Goal: Navigation & Orientation: Find specific page/section

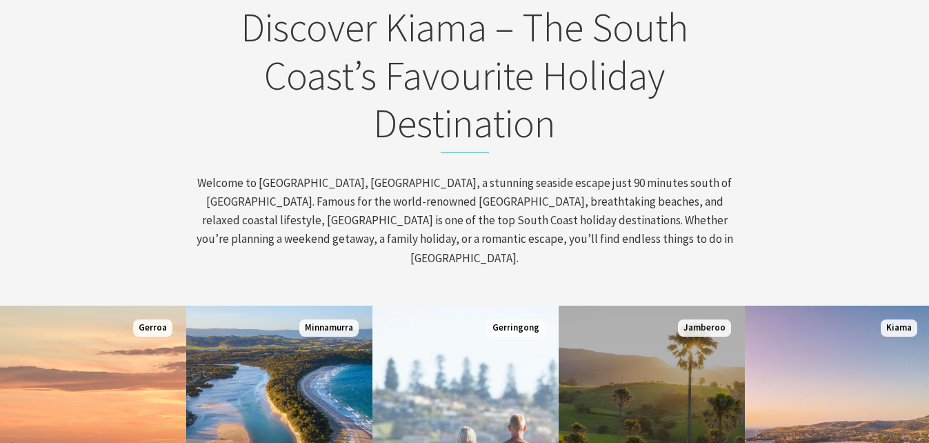
scroll to position [250, 939]
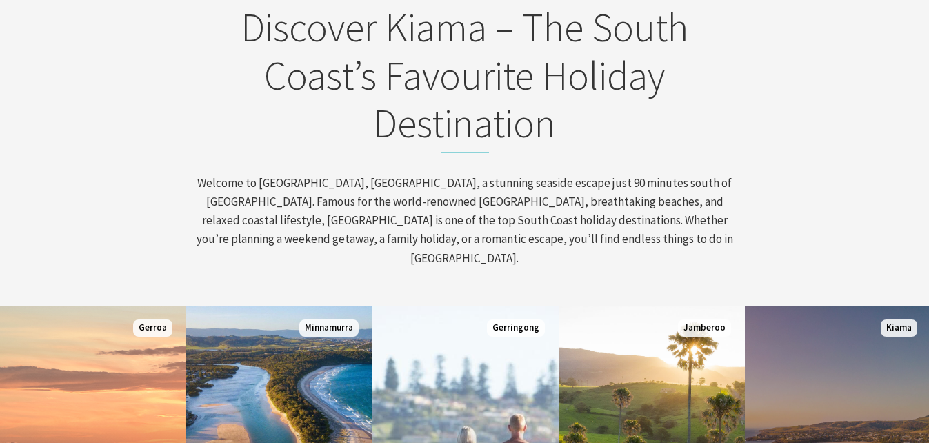
click at [895, 319] on span "Kiama" at bounding box center [898, 327] width 37 height 17
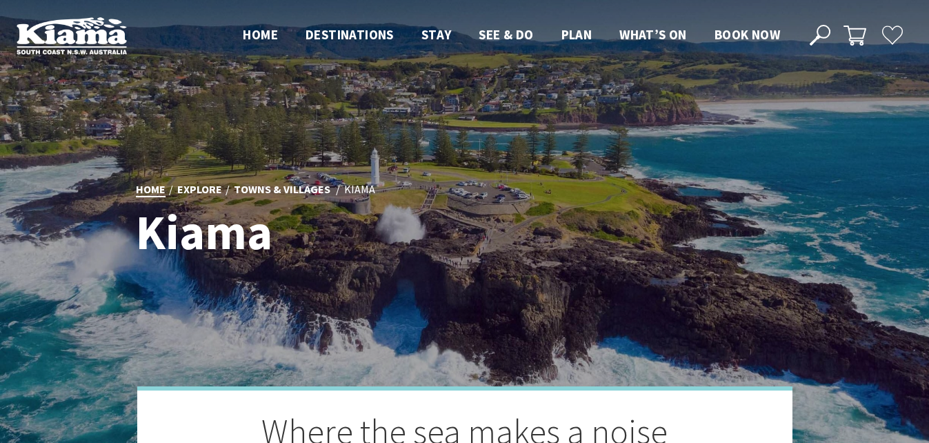
click at [148, 184] on link "Home" at bounding box center [151, 189] width 30 height 15
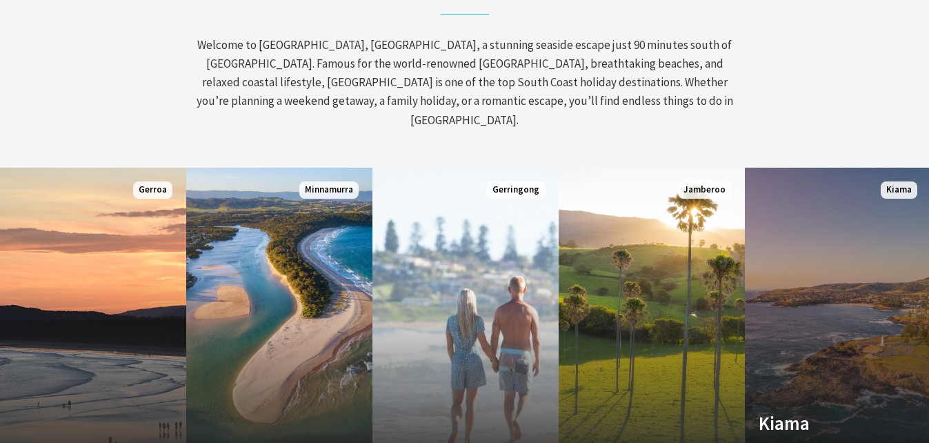
scroll to position [621, 0]
click at [901, 181] on span "Kiama" at bounding box center [898, 189] width 37 height 17
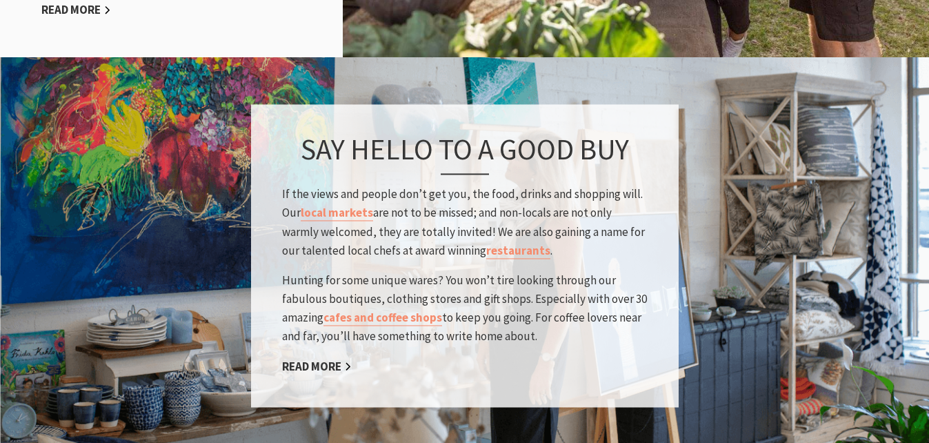
scroll to position [2137, 0]
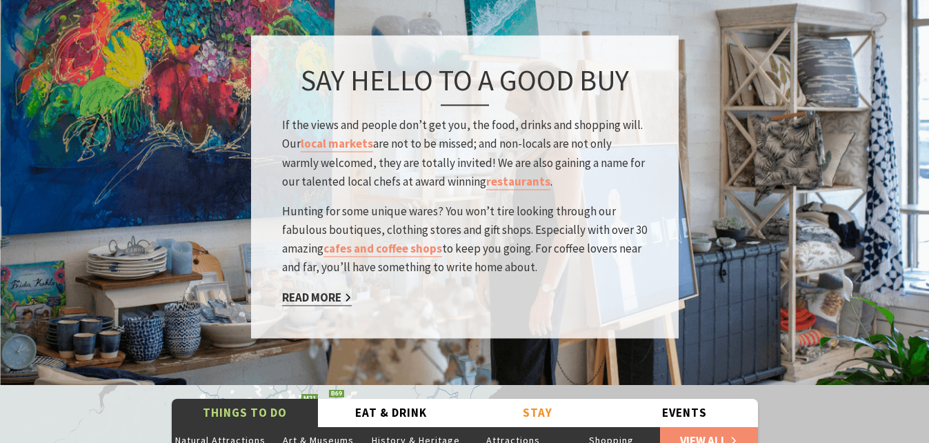
click at [308, 290] on link "Read More" at bounding box center [317, 298] width 70 height 16
click at [335, 290] on link "Read More" at bounding box center [317, 298] width 70 height 16
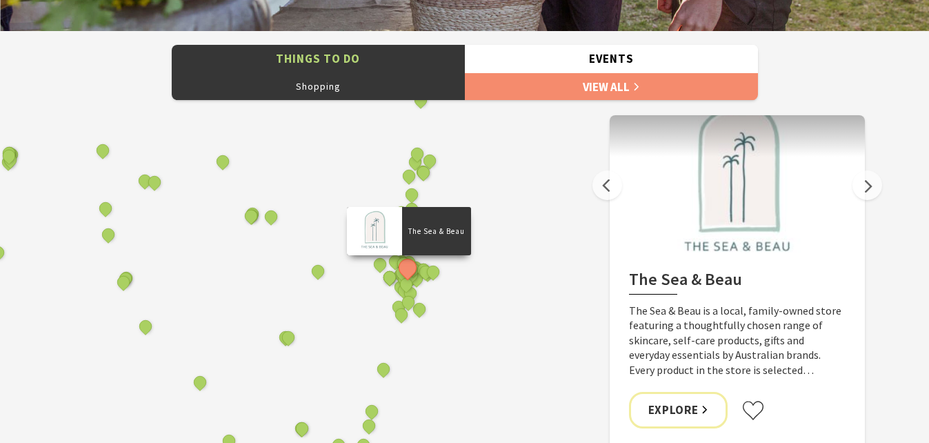
scroll to position [584, 946]
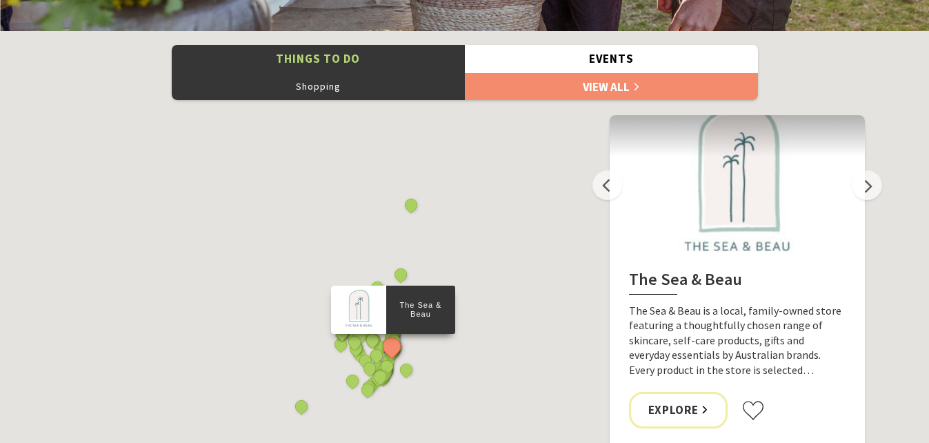
scroll to position [1793, 0]
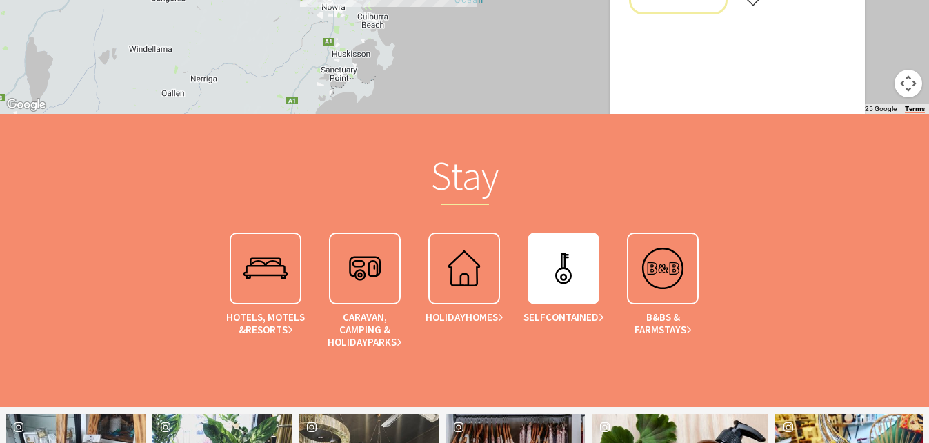
click at [565, 274] on img at bounding box center [563, 268] width 55 height 55
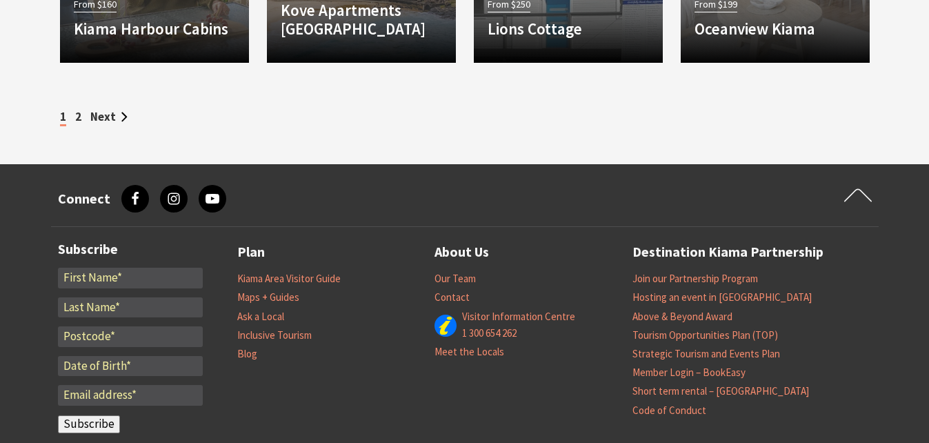
scroll to position [2137, 0]
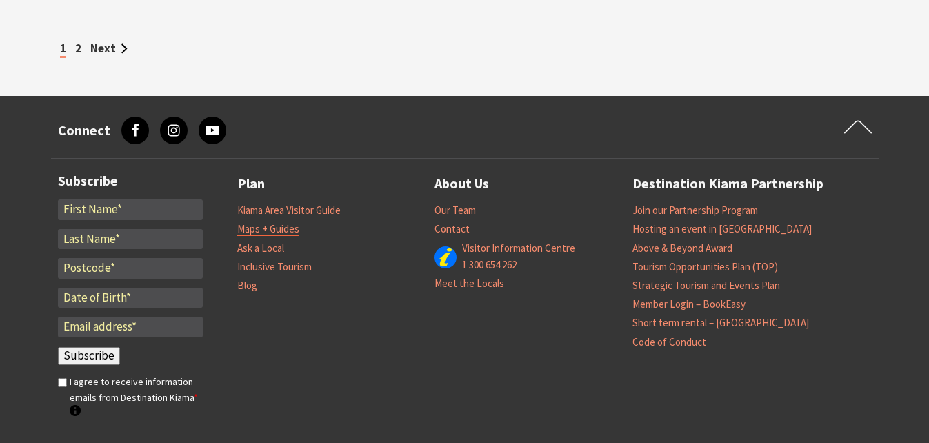
drag, startPoint x: 278, startPoint y: 225, endPoint x: 288, endPoint y: 247, distance: 23.7
click at [279, 226] on link "Maps + Guides" at bounding box center [268, 229] width 62 height 14
